Goal: Navigation & Orientation: Find specific page/section

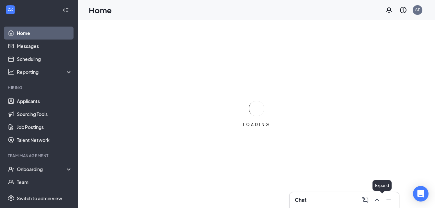
click at [383, 200] on div at bounding box center [388, 200] width 12 height 10
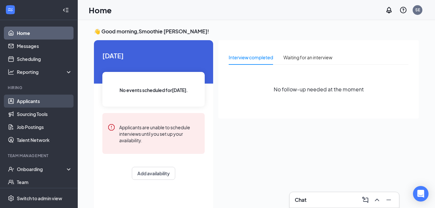
click at [28, 103] on link "Applicants" at bounding box center [44, 101] width 55 height 13
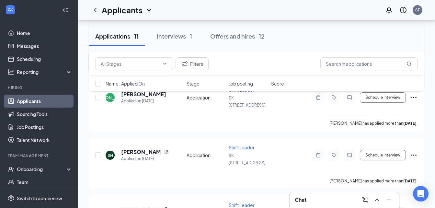
scroll to position [267, 0]
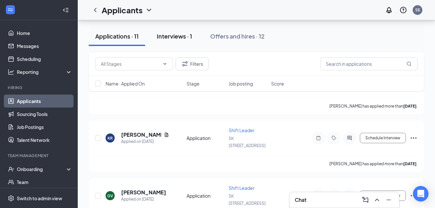
click at [180, 34] on div "Interviews · 1" at bounding box center [174, 36] width 35 height 8
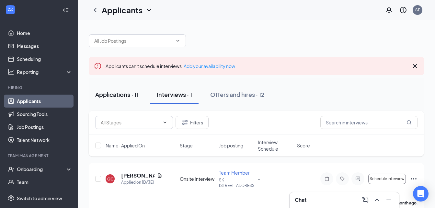
click at [108, 98] on div "Applications · 11" at bounding box center [116, 94] width 43 height 8
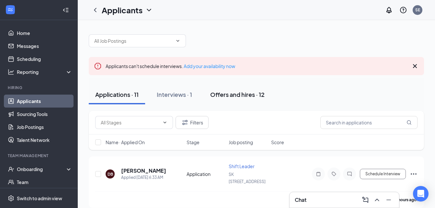
click at [215, 91] on div "Offers and hires · 12" at bounding box center [237, 94] width 54 height 8
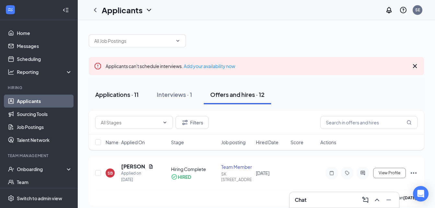
click at [135, 98] on div "Applications · 11" at bounding box center [116, 94] width 43 height 8
